Goal: Information Seeking & Learning: Learn about a topic

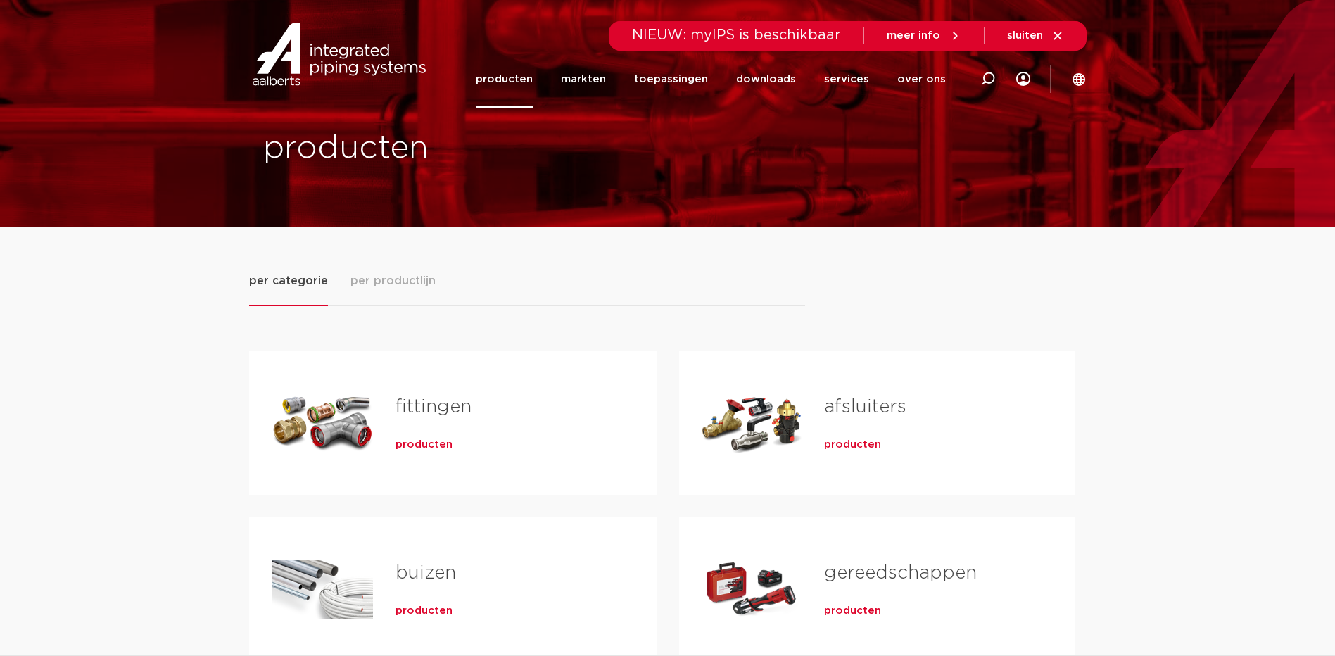
click at [424, 438] on span "producten" at bounding box center [423, 445] width 57 height 14
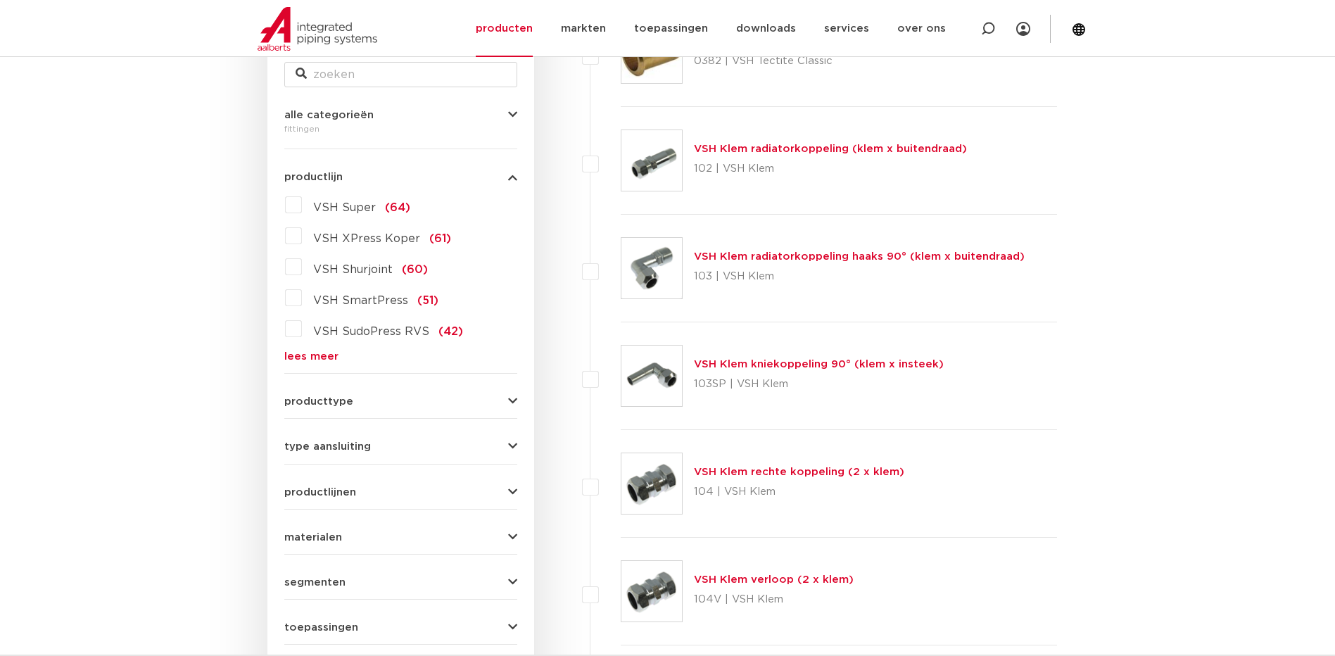
scroll to position [225, 0]
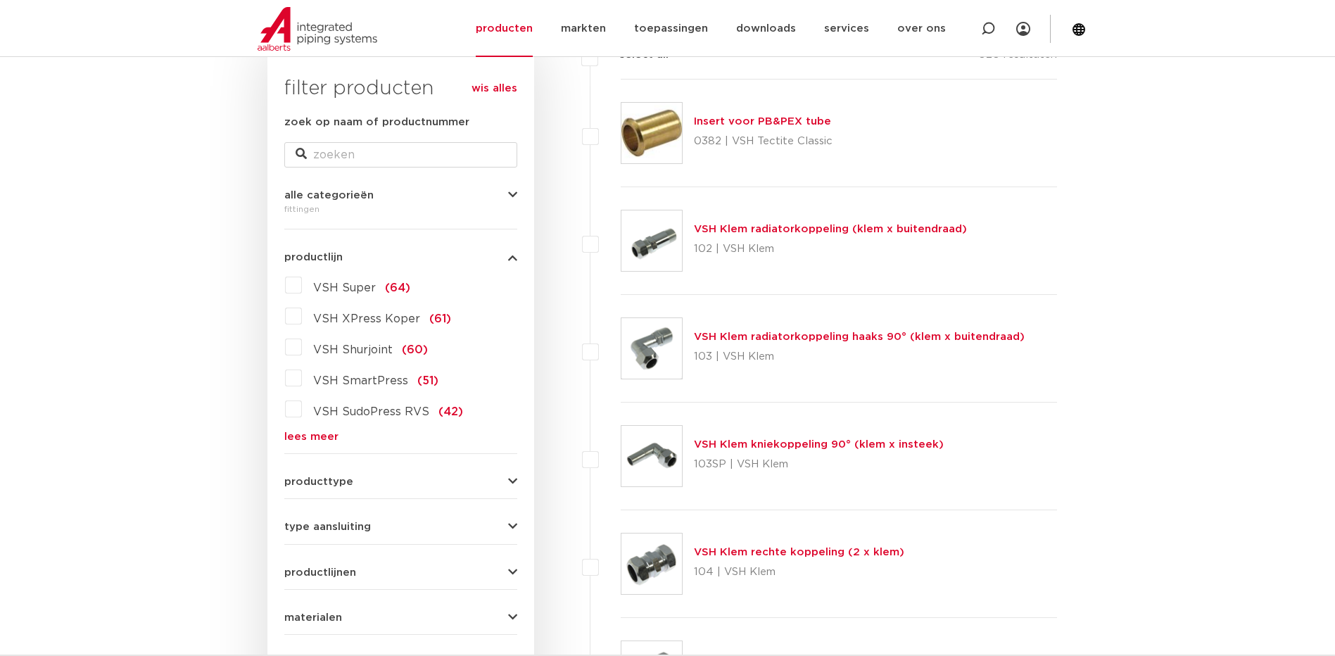
click at [302, 409] on label "VSH SudoPress RVS (42)" at bounding box center [382, 409] width 161 height 23
click at [0, 0] on input "VSH SudoPress RVS (42)" at bounding box center [0, 0] width 0 height 0
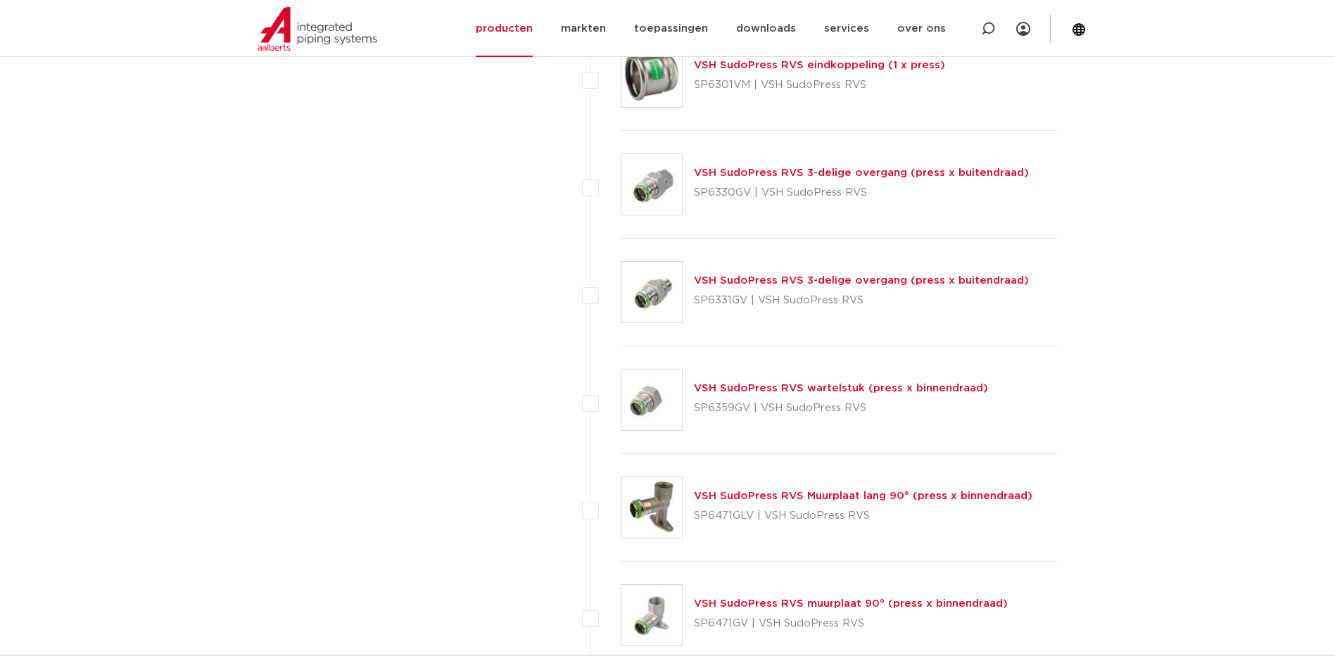
scroll to position [3321, 0]
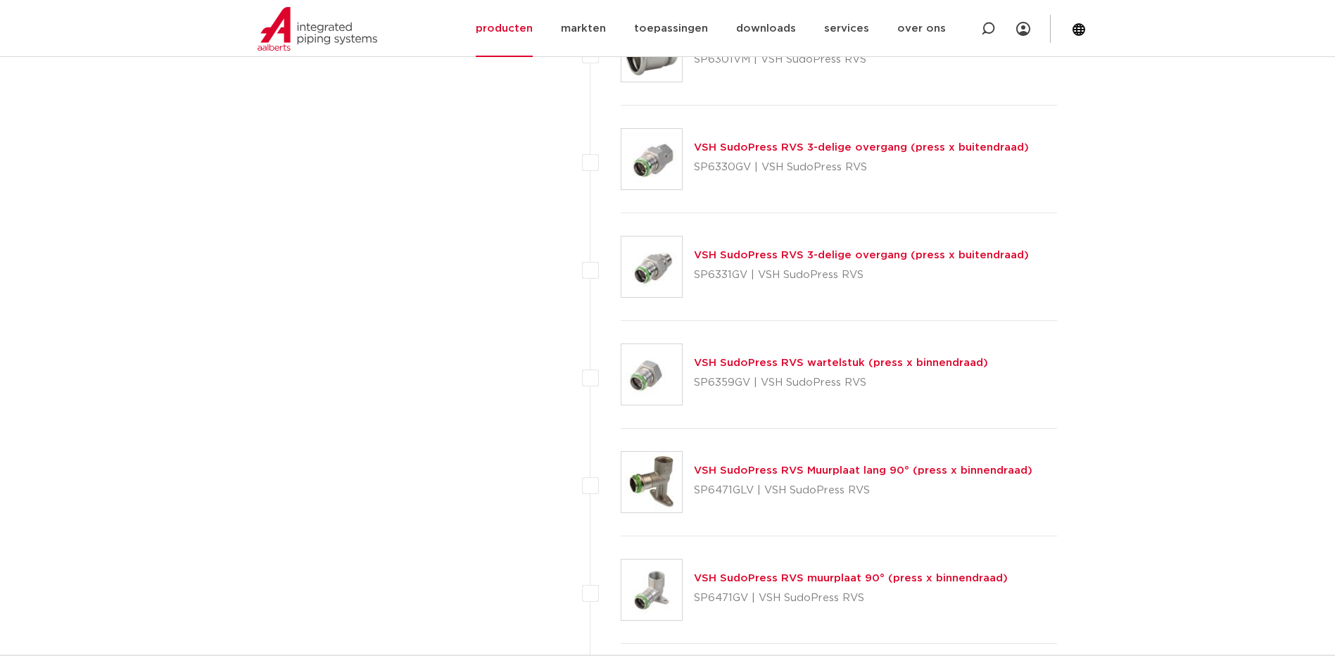
click at [837, 367] on link "VSH SudoPress RVS wartelstuk (press x binnendraad)" at bounding box center [841, 362] width 294 height 11
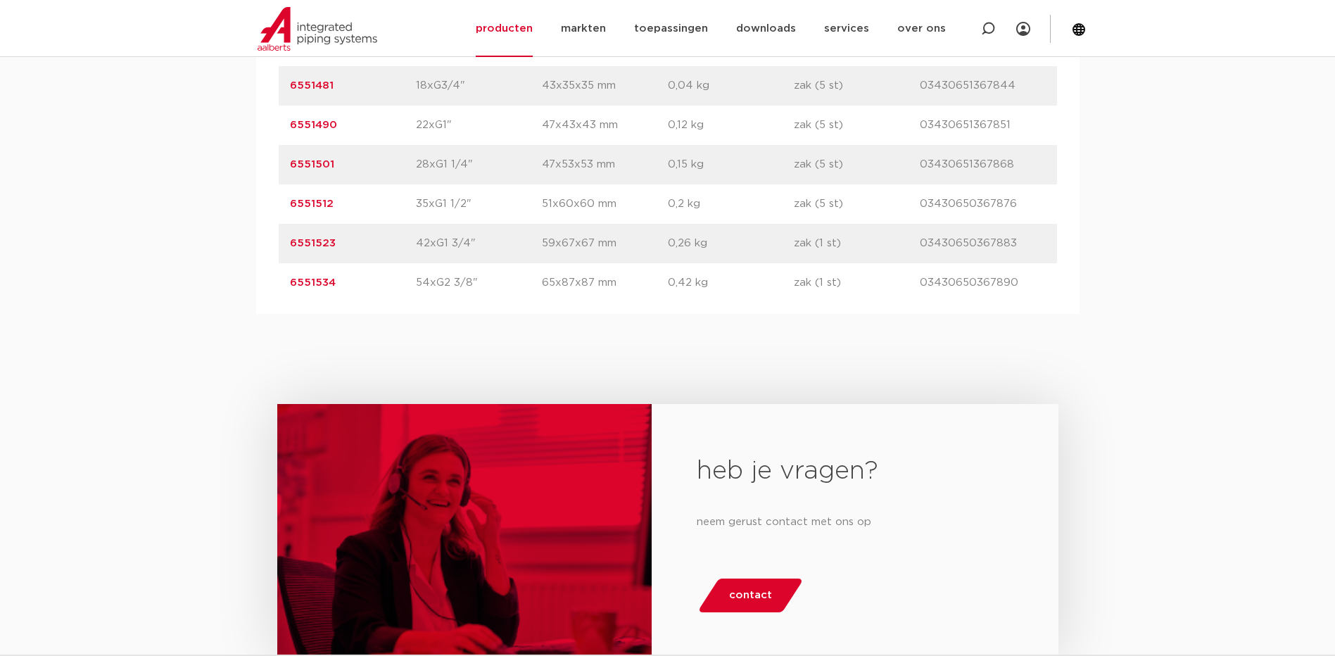
scroll to position [985, 0]
